Goal: Information Seeking & Learning: Learn about a topic

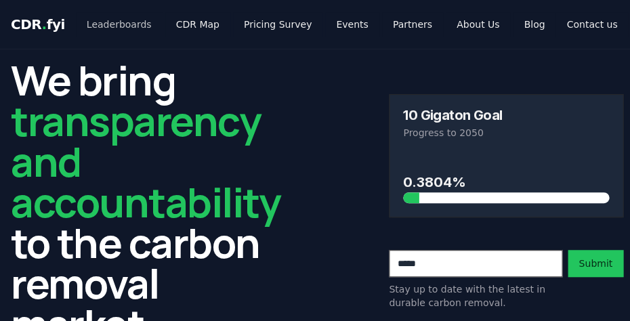
click at [120, 27] on link "Leaderboards" at bounding box center [119, 24] width 87 height 24
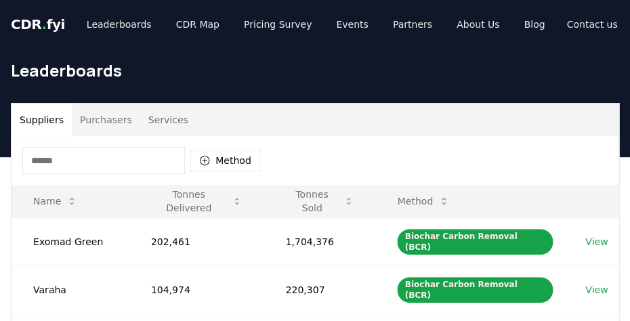
click at [165, 119] on button "Services" at bounding box center [168, 120] width 56 height 33
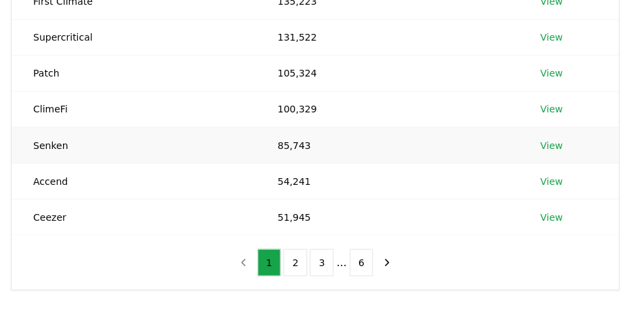
scroll to position [343, 0]
click at [293, 262] on button "2" at bounding box center [295, 261] width 24 height 27
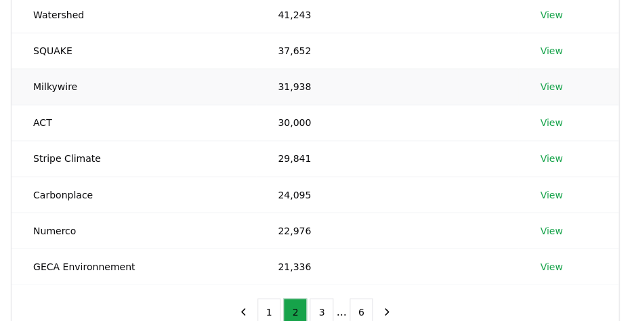
scroll to position [335, 0]
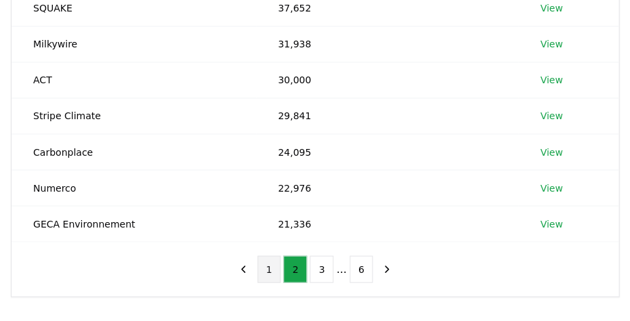
click at [272, 267] on button "1" at bounding box center [269, 268] width 24 height 27
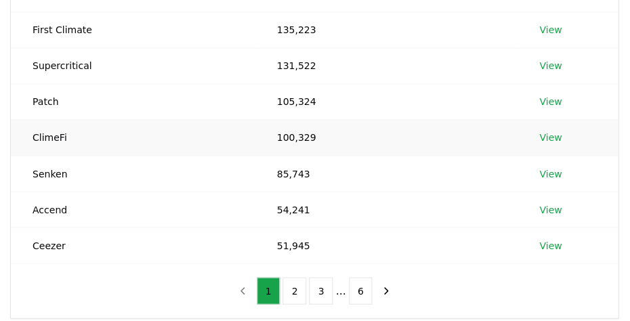
scroll to position [314, 0]
click at [294, 297] on button "2" at bounding box center [295, 289] width 24 height 27
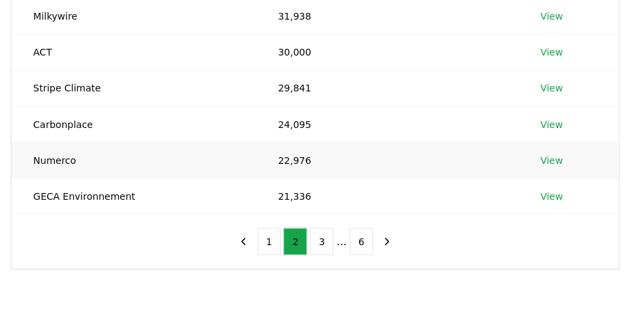
scroll to position [393, 0]
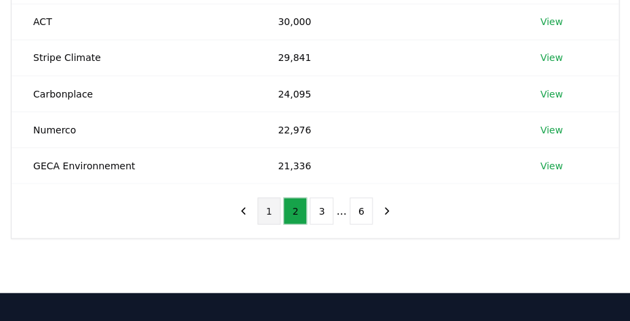
click at [274, 212] on button "1" at bounding box center [269, 210] width 24 height 27
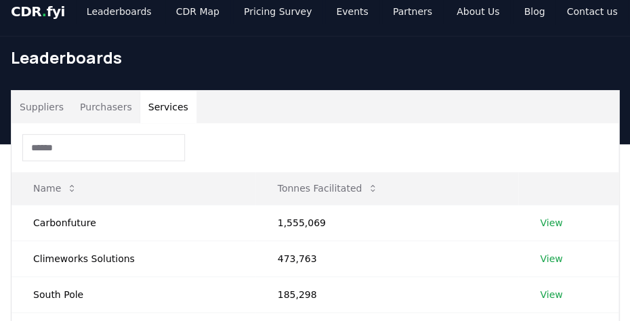
scroll to position [11, 0]
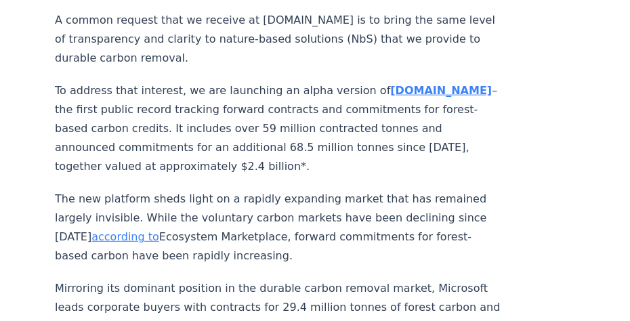
scroll to position [519, 0]
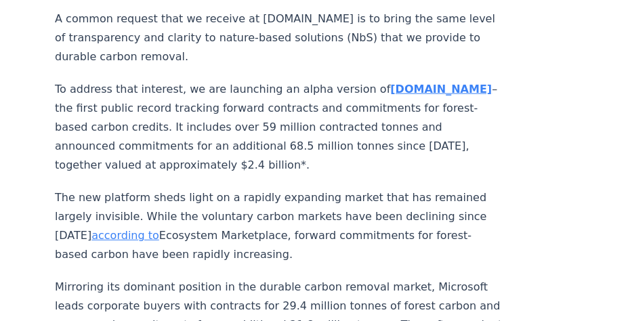
click at [390, 83] on strong "[DOMAIN_NAME]" at bounding box center [441, 89] width 102 height 13
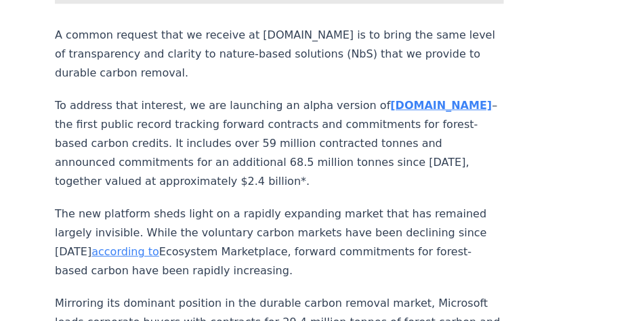
scroll to position [502, 1]
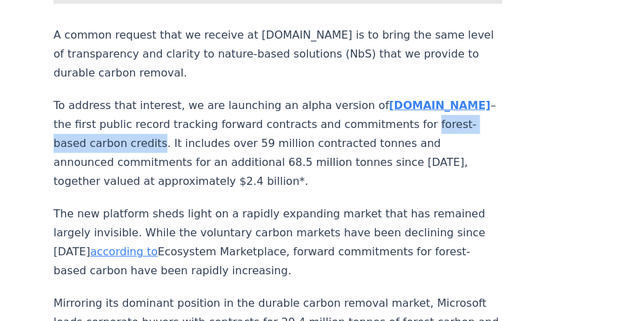
drag, startPoint x: 440, startPoint y: 96, endPoint x: 310, endPoint y: 98, distance: 129.4
click at [309, 98] on p "To address that interest, we are launching an alpha version of nbs.CDR.fyi –the…" at bounding box center [277, 143] width 448 height 95
copy p "forest-based carbon credits"
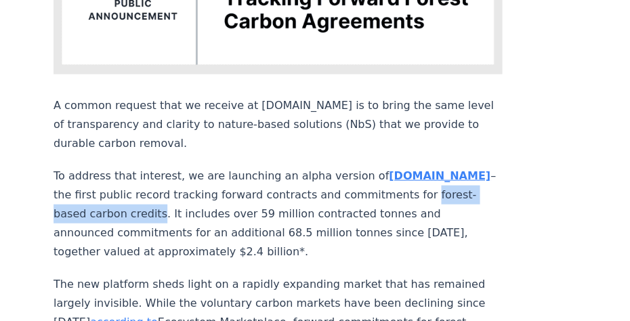
scroll to position [413, 1]
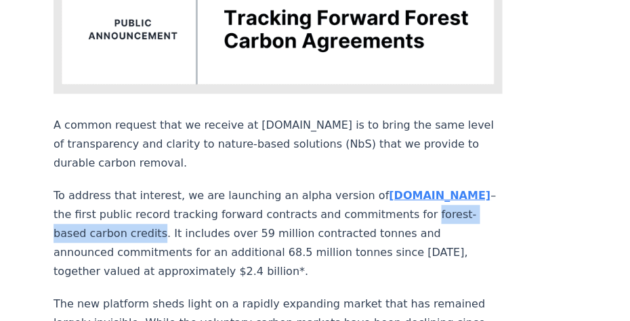
click at [389, 188] on strong "[DOMAIN_NAME]" at bounding box center [440, 194] width 102 height 13
